Goal: Information Seeking & Learning: Check status

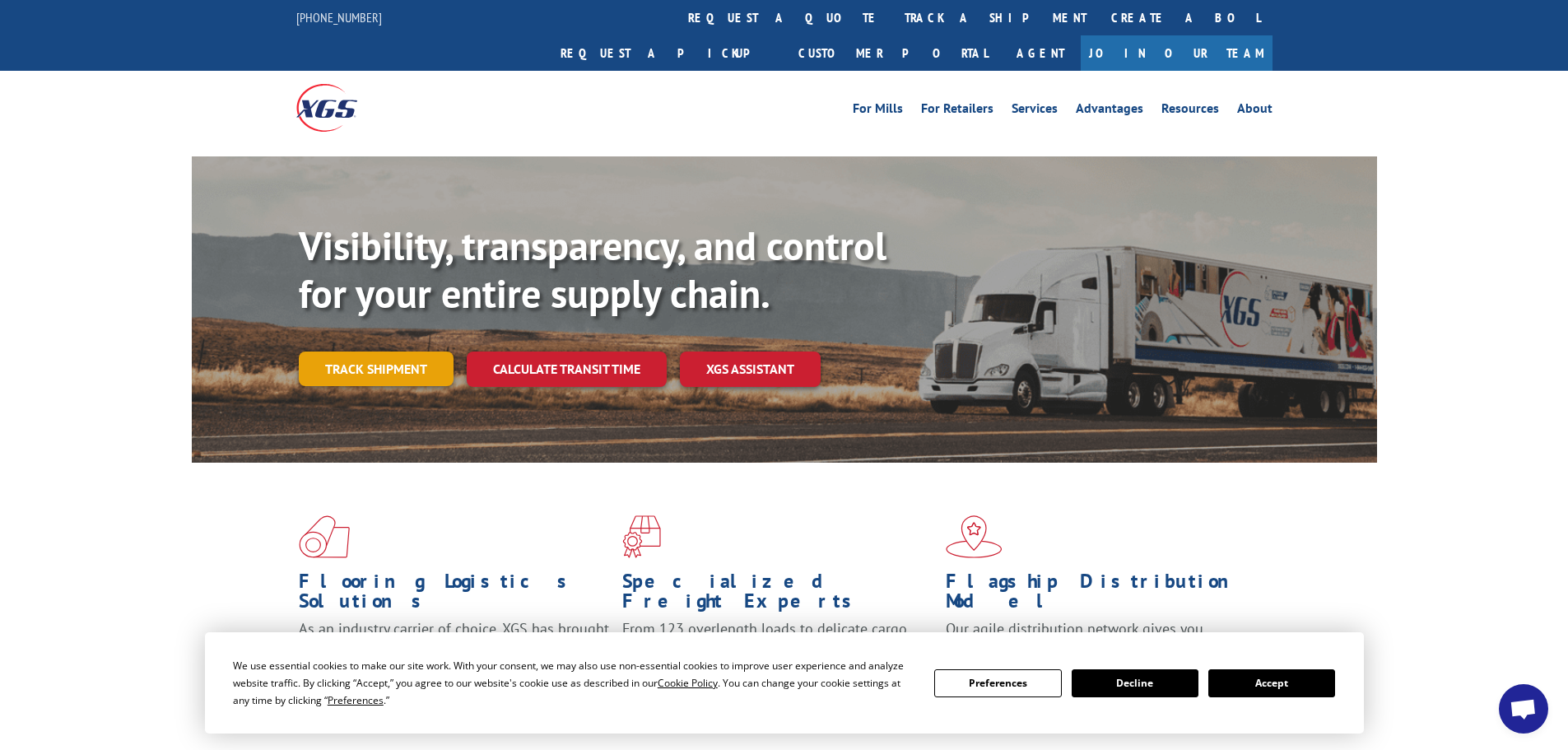
click at [409, 351] on link "Track shipment" at bounding box center [376, 369] width 154 height 35
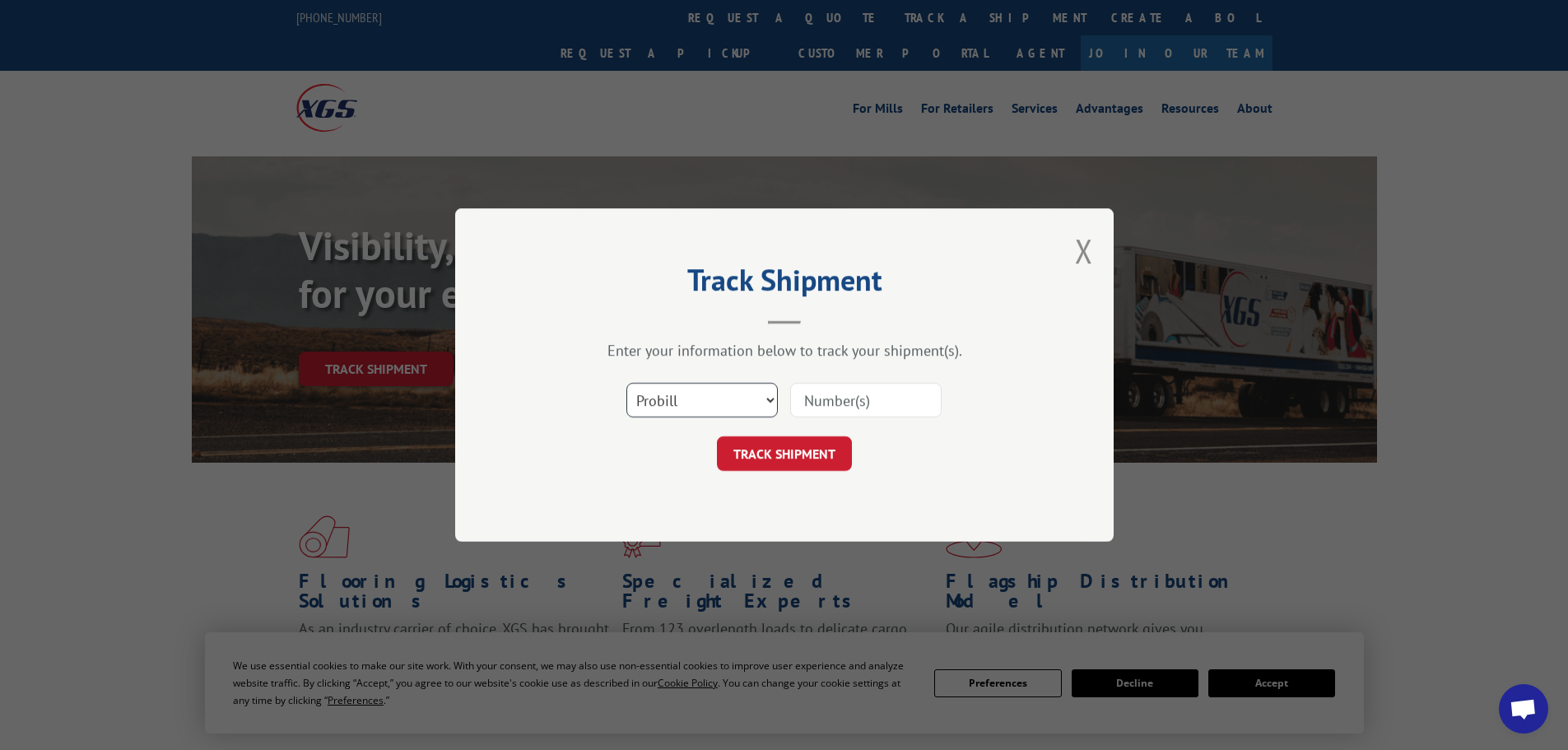
click at [696, 401] on select "Select category... Probill BOL PO" at bounding box center [702, 400] width 152 height 35
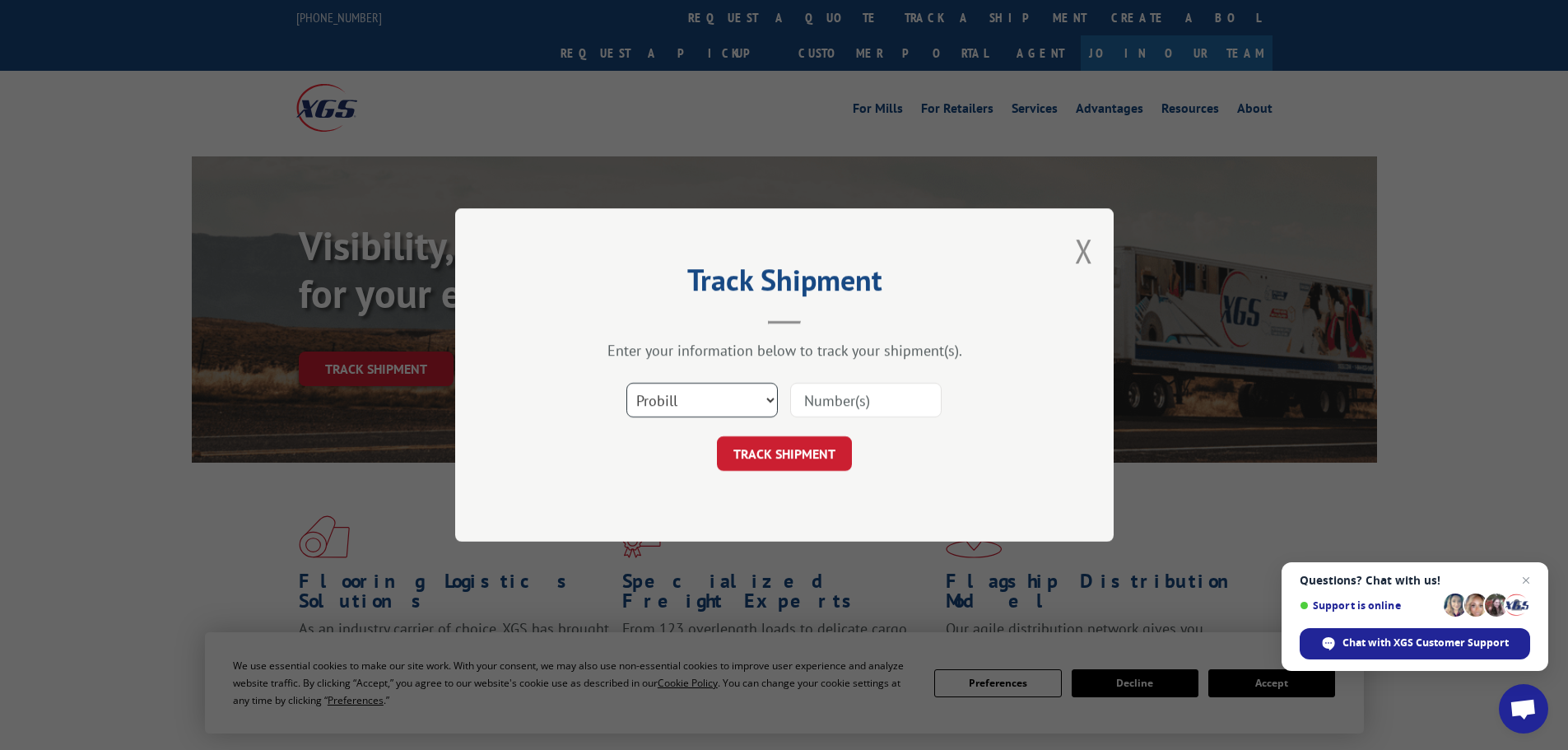
select select "bol"
click at [626, 382] on select "Select category... Probill BOL PO" at bounding box center [702, 400] width 152 height 35
click at [813, 393] on input at bounding box center [865, 400] width 152 height 35
paste input "6009799"
type input "6009799"
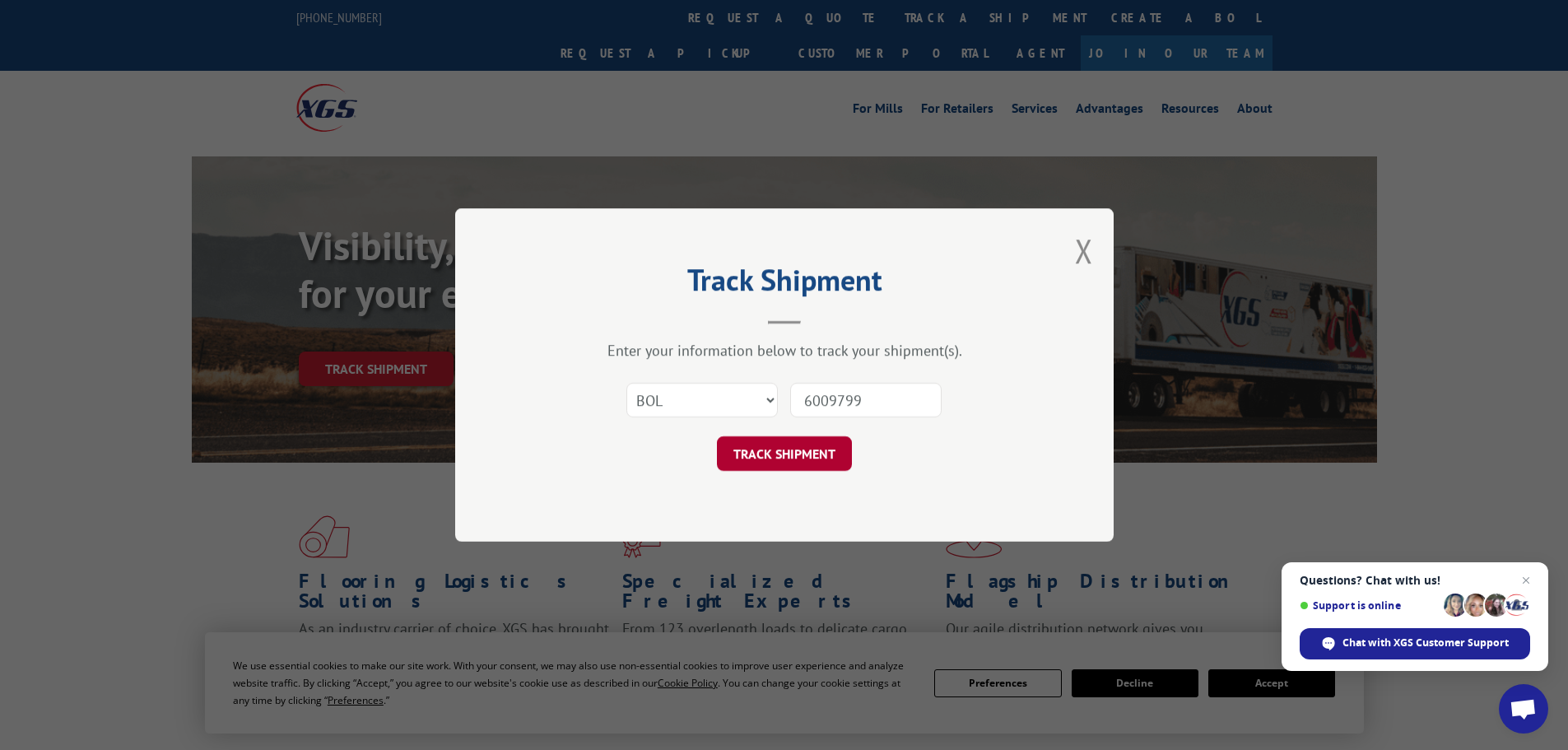
click at [804, 457] on button "TRACK SHIPMENT" at bounding box center [784, 453] width 135 height 35
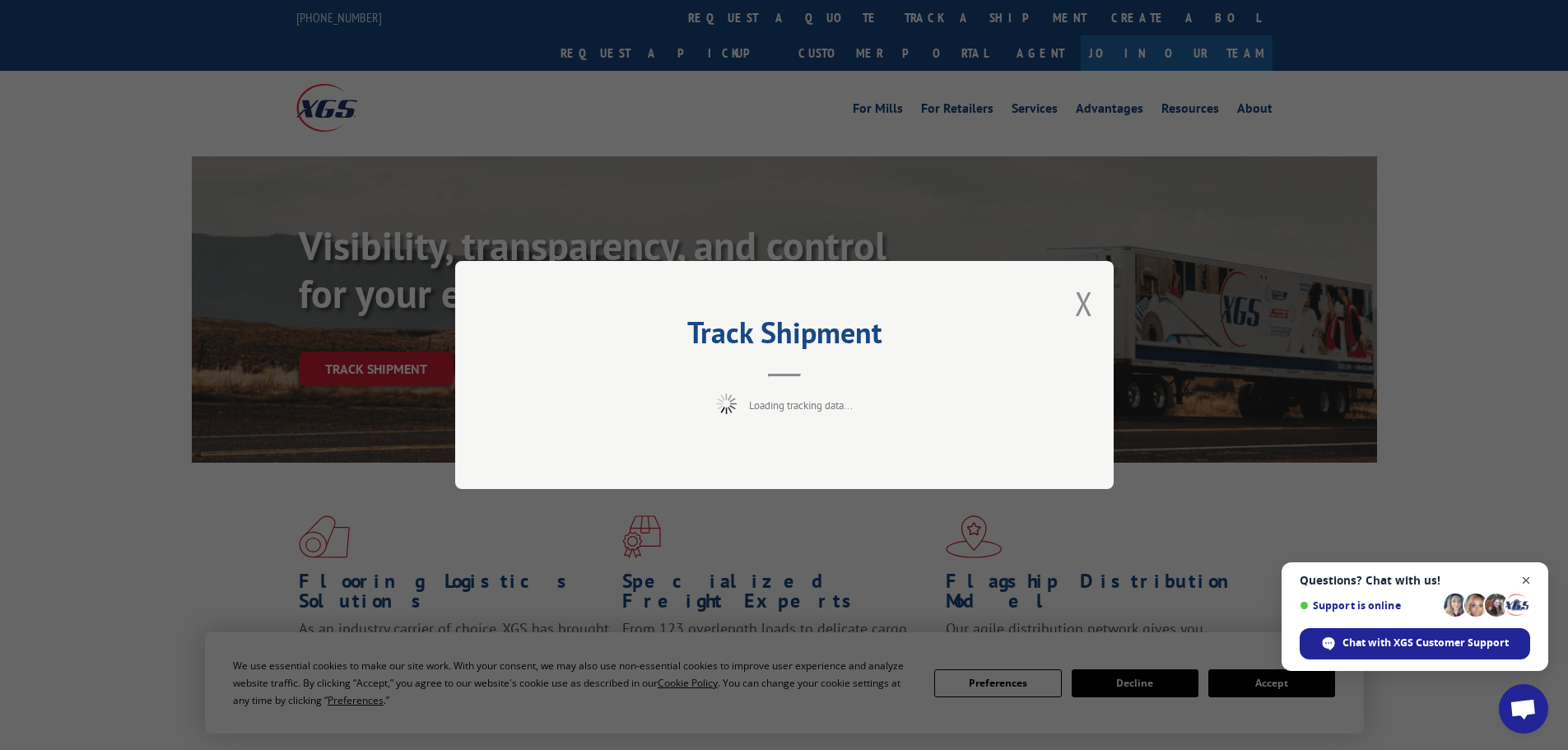
click at [1525, 580] on span "Close chat" at bounding box center [1526, 580] width 21 height 21
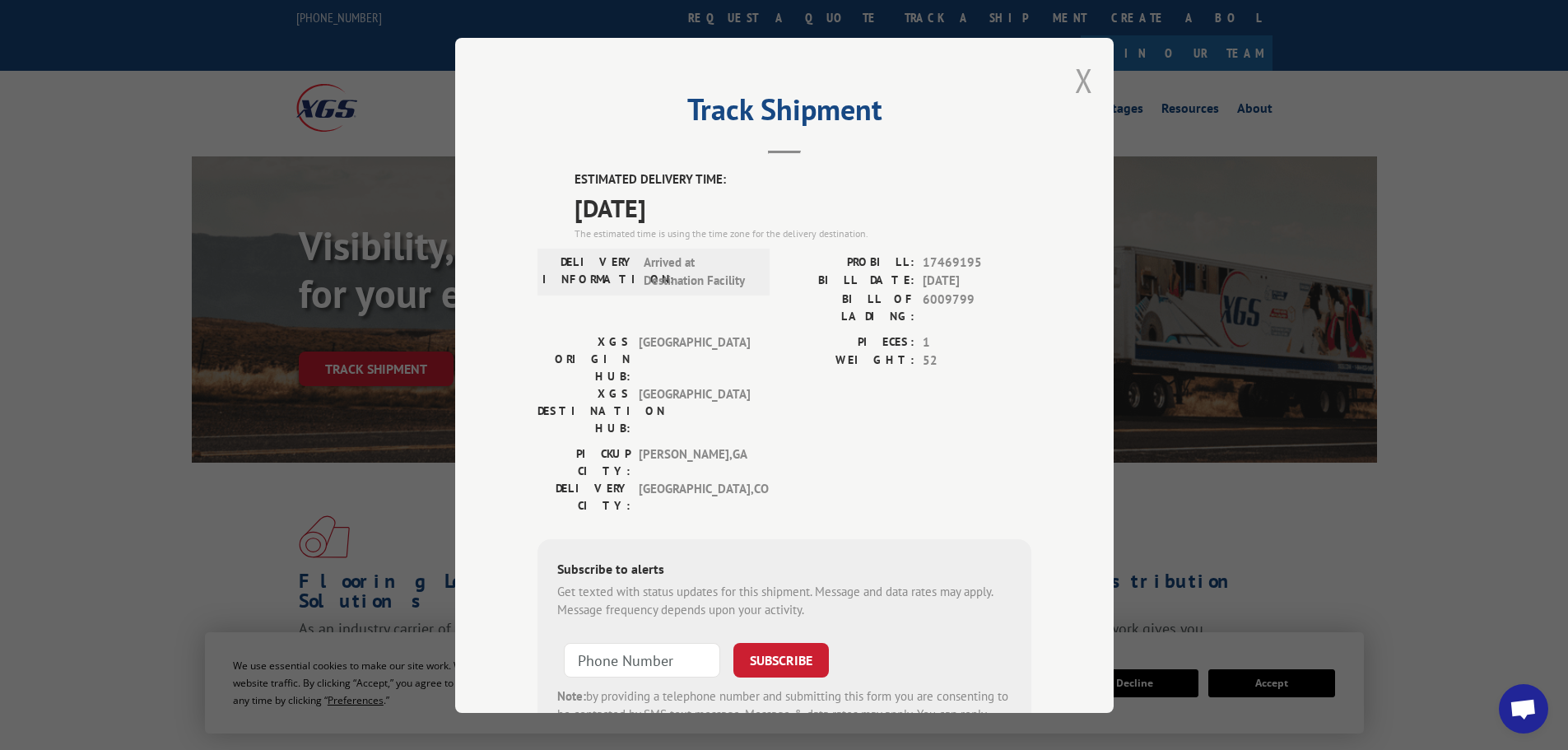
click at [1075, 75] on button "Close modal" at bounding box center [1084, 80] width 18 height 44
